Goal: Transaction & Acquisition: Purchase product/service

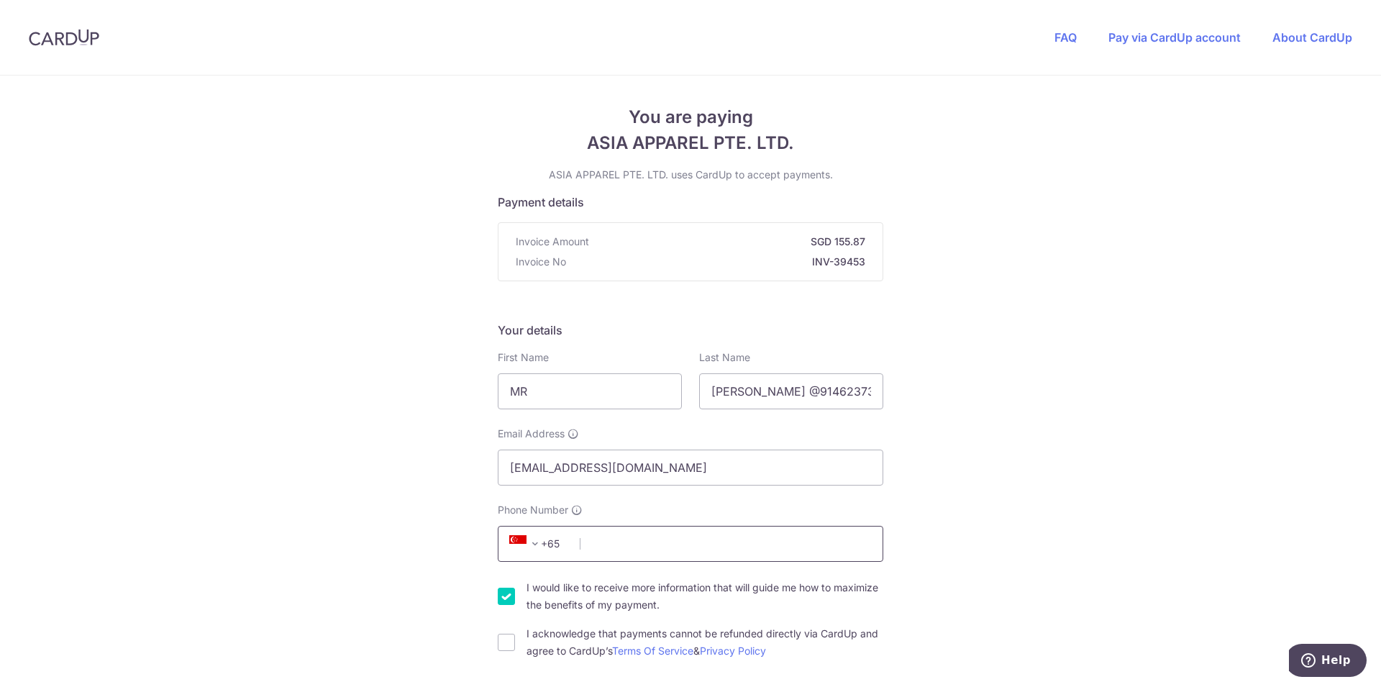
click at [737, 536] on input "Phone Number" at bounding box center [691, 544] width 386 height 36
drag, startPoint x: 797, startPoint y: 388, endPoint x: 1089, endPoint y: 401, distance: 292.3
click at [883, 401] on input "[PERSON_NAME] @91462373" at bounding box center [791, 391] width 184 height 36
type input "[PERSON_NAME]"
click at [677, 542] on input "Phone Number" at bounding box center [691, 544] width 386 height 36
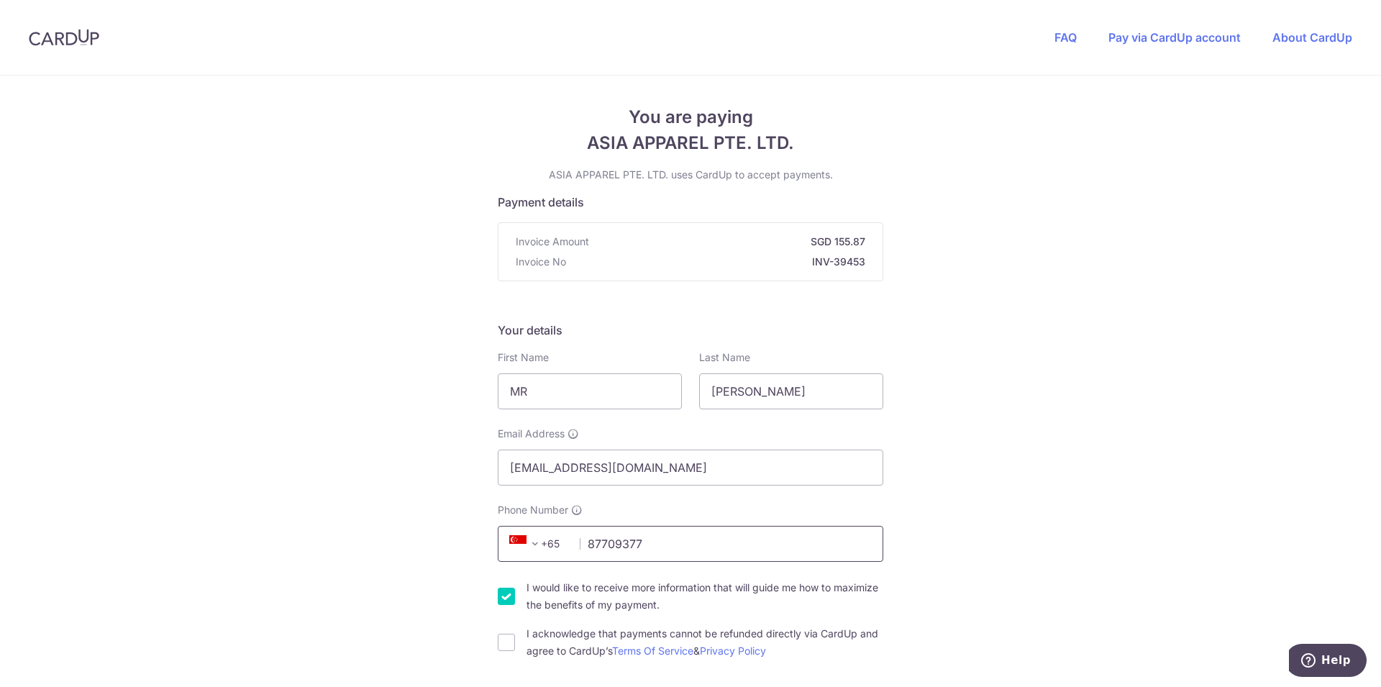
type input "87709377"
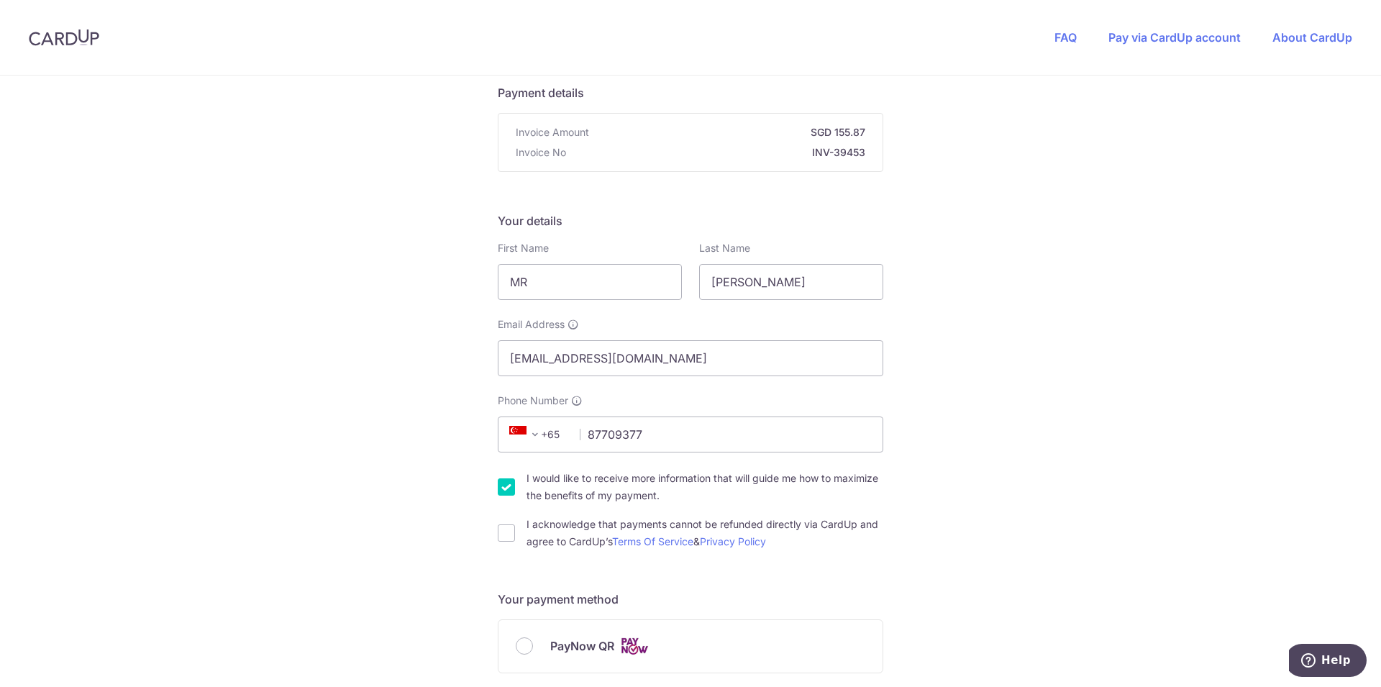
scroll to position [147, 0]
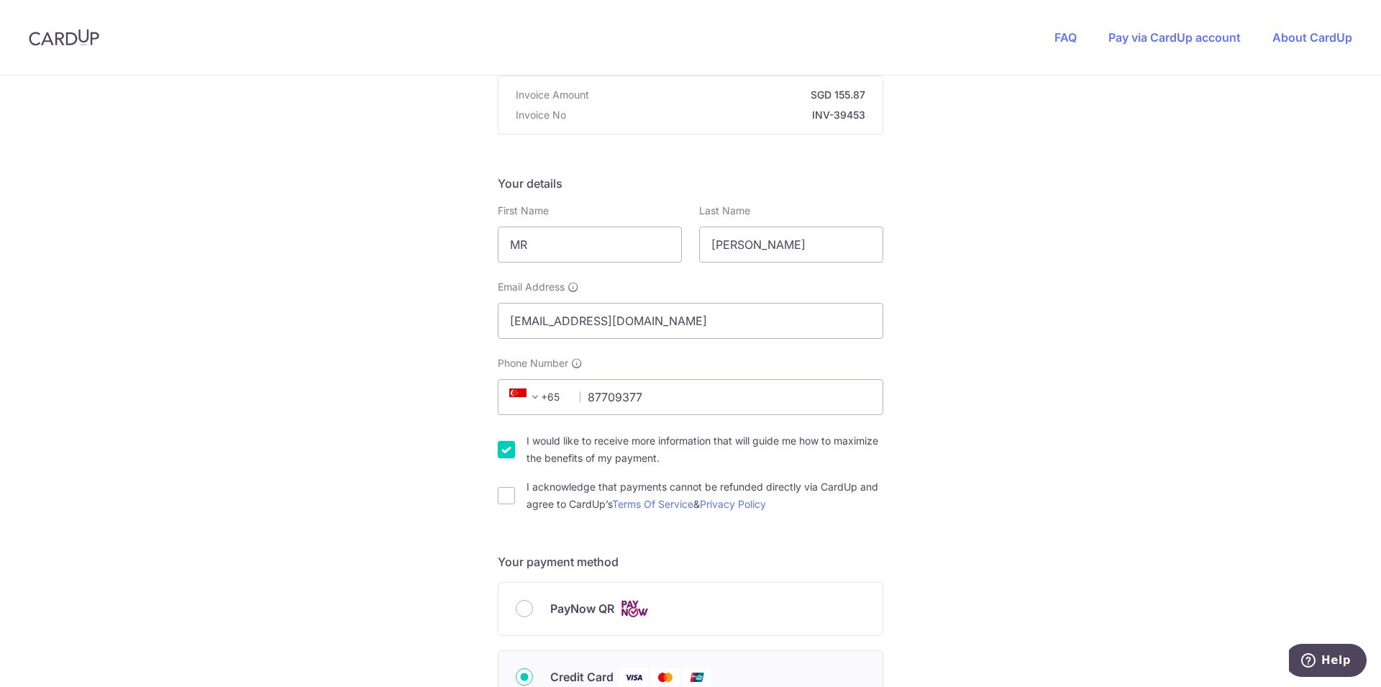
click at [501, 455] on input "I would like to receive more information that will guide me how to maximize the…" at bounding box center [506, 449] width 17 height 17
checkbox input "false"
click at [514, 499] on div "I acknowledge that payments cannot be refunded directly via CardUp and agree to…" at bounding box center [691, 495] width 386 height 35
click at [507, 496] on input "I acknowledge that payments cannot be refunded directly via CardUp and agree to…" at bounding box center [506, 495] width 17 height 17
checkbox input "true"
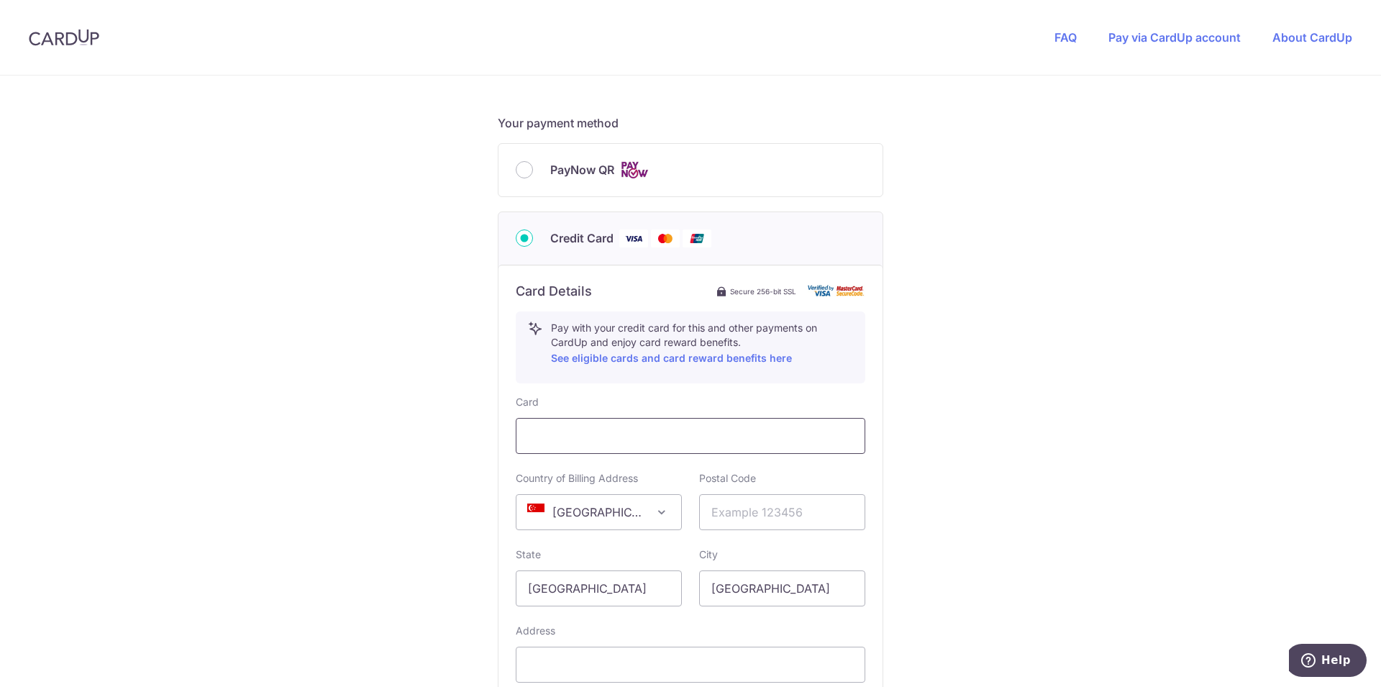
scroll to position [660, 0]
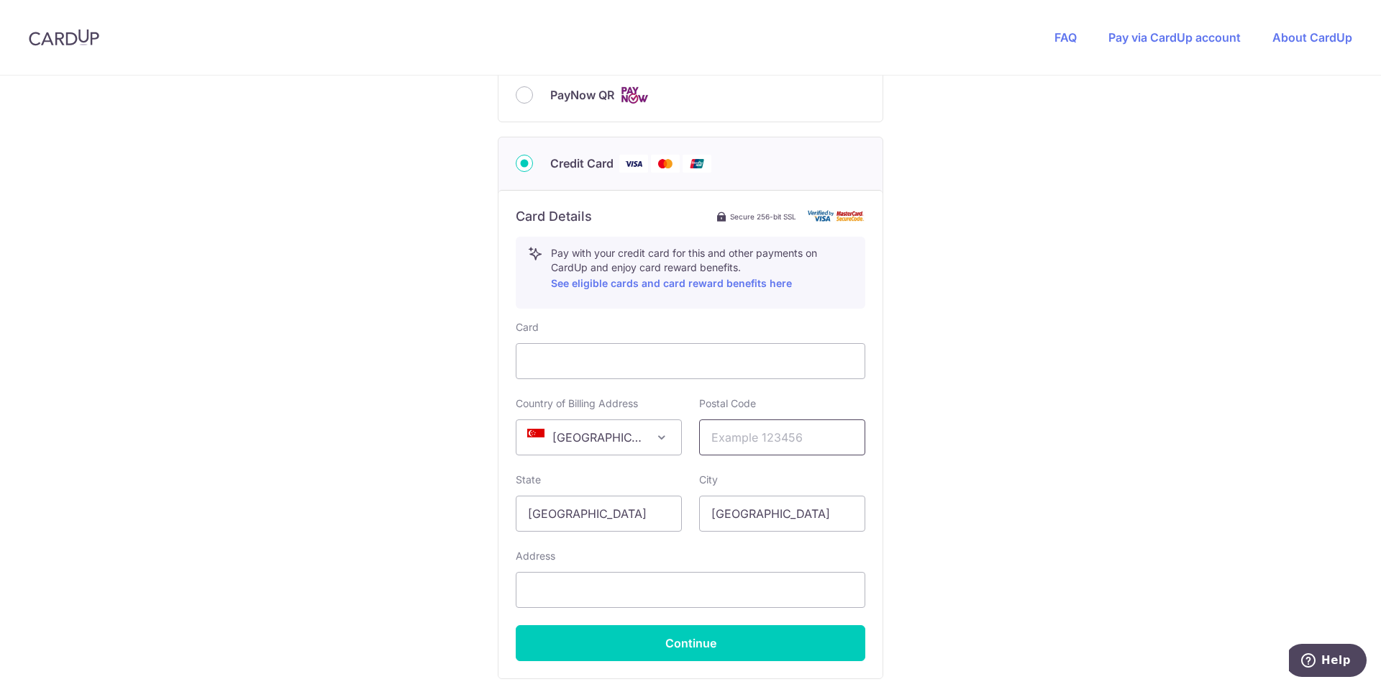
click at [783, 439] on input "text" at bounding box center [782, 437] width 166 height 36
type input "528799"
click at [751, 508] on input "[GEOGRAPHIC_DATA]" at bounding box center [782, 514] width 166 height 36
click at [631, 611] on div "Card Country of Billing Address [GEOGRAPHIC_DATA] [GEOGRAPHIC_DATA] [GEOGRAPHIC…" at bounding box center [691, 490] width 350 height 341
click at [658, 584] on input "text" at bounding box center [691, 590] width 350 height 36
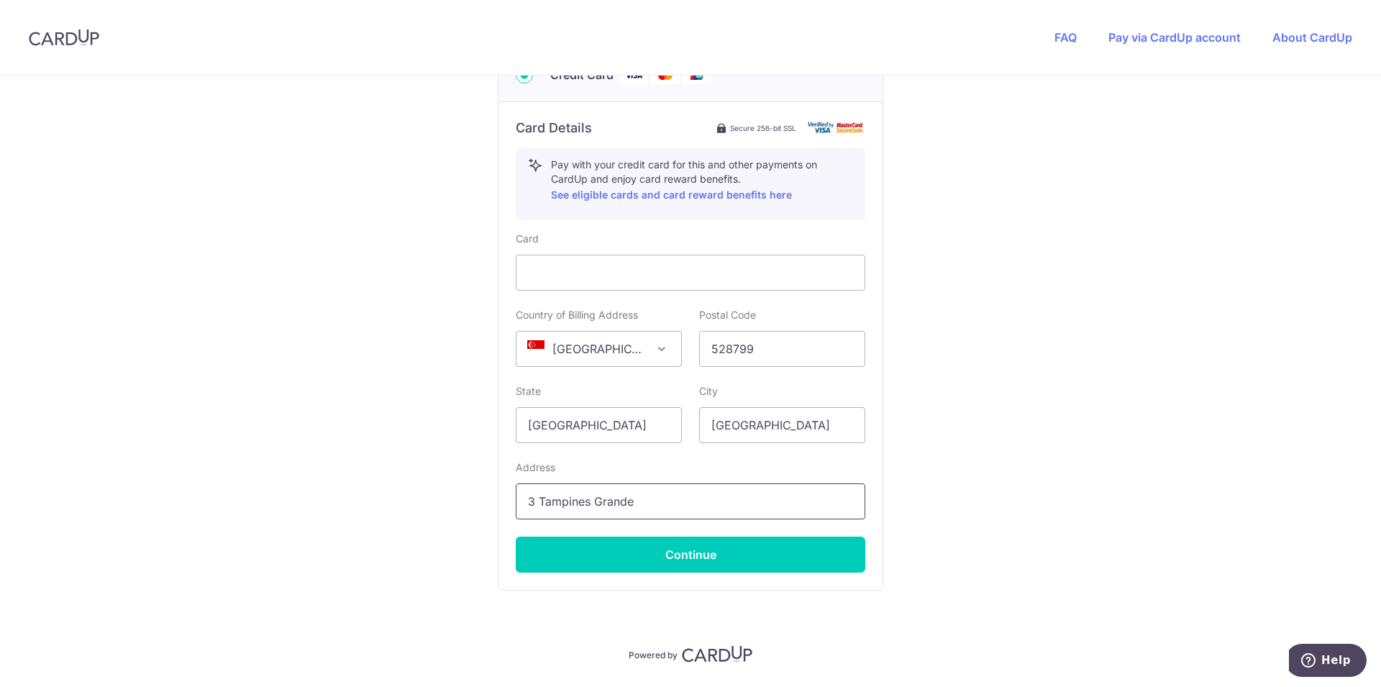
scroll to position [792, 0]
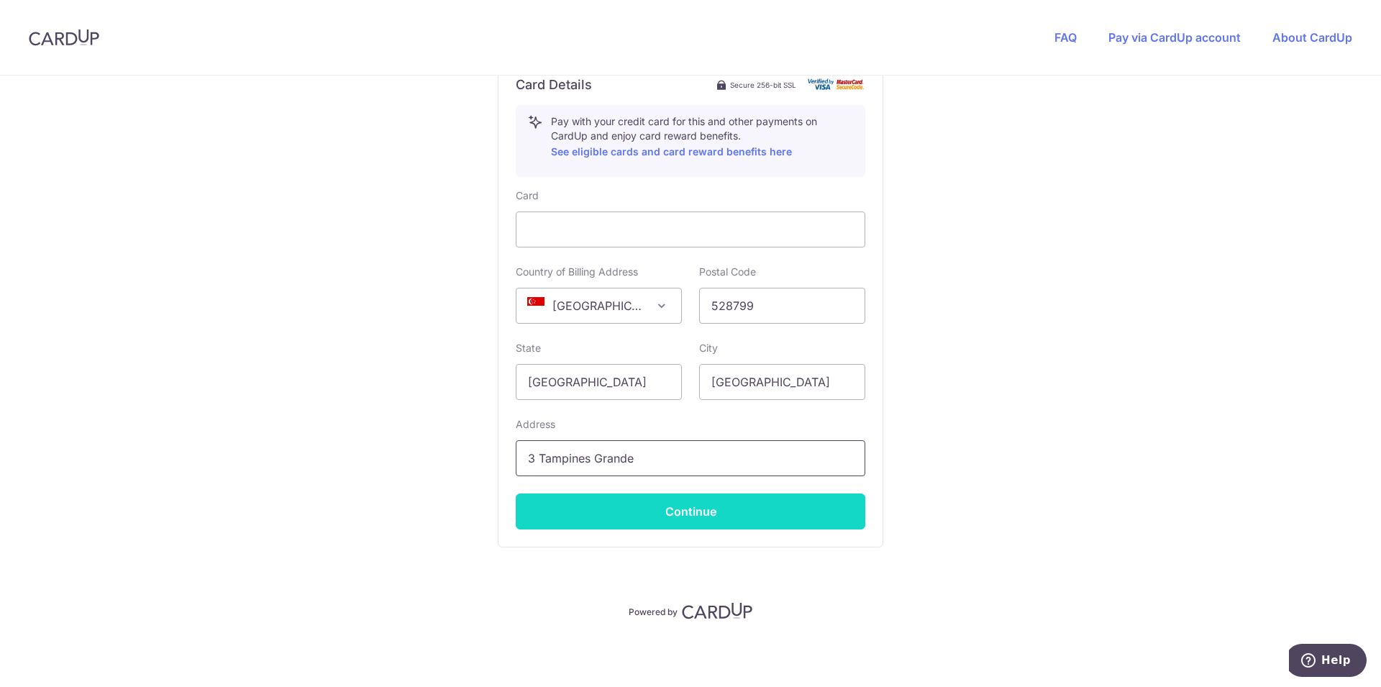
type input "3 Tampines Grande"
drag, startPoint x: 732, startPoint y: 517, endPoint x: 737, endPoint y: 488, distance: 29.3
click at [731, 518] on button "Continue" at bounding box center [691, 511] width 350 height 36
type input "**** 0562"
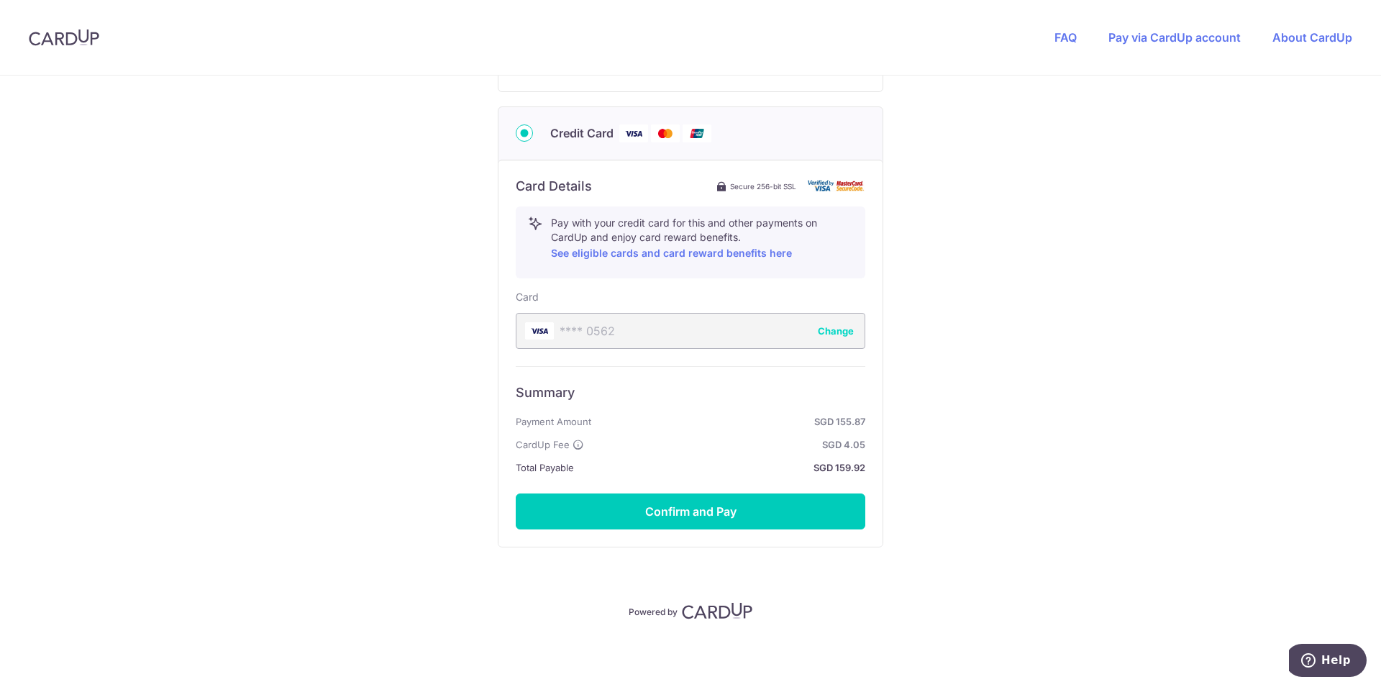
scroll to position [617, 0]
